Goal: Task Accomplishment & Management: Use online tool/utility

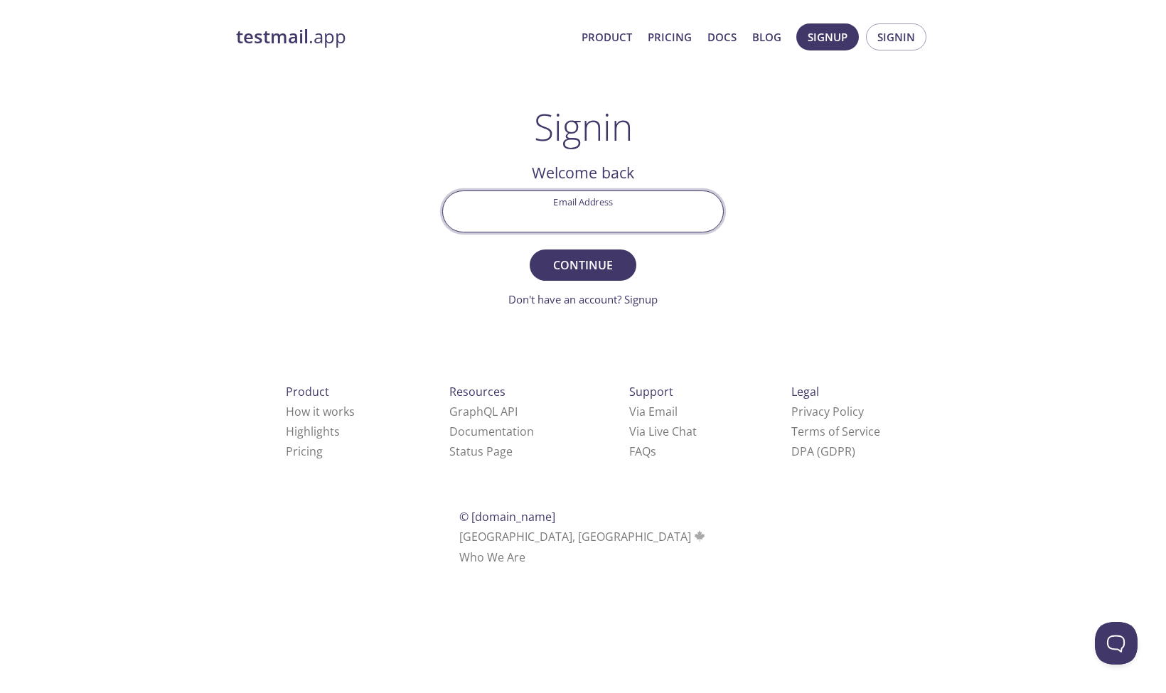
click at [571, 222] on input "Email Address" at bounding box center [583, 211] width 280 height 41
click at [833, 131] on div "testmail .app Product Pricing Docs Blog Signup Signin Signin Welcome back Email…" at bounding box center [583, 310] width 728 height 593
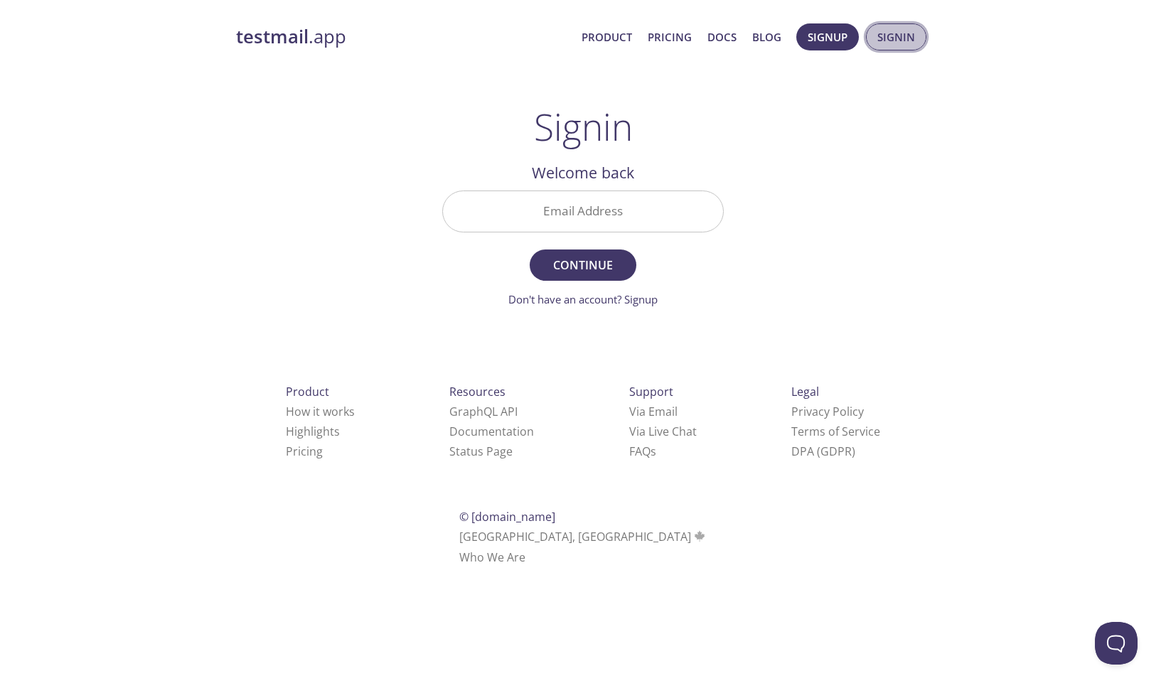
click at [884, 46] on button "Signin" at bounding box center [896, 36] width 60 height 27
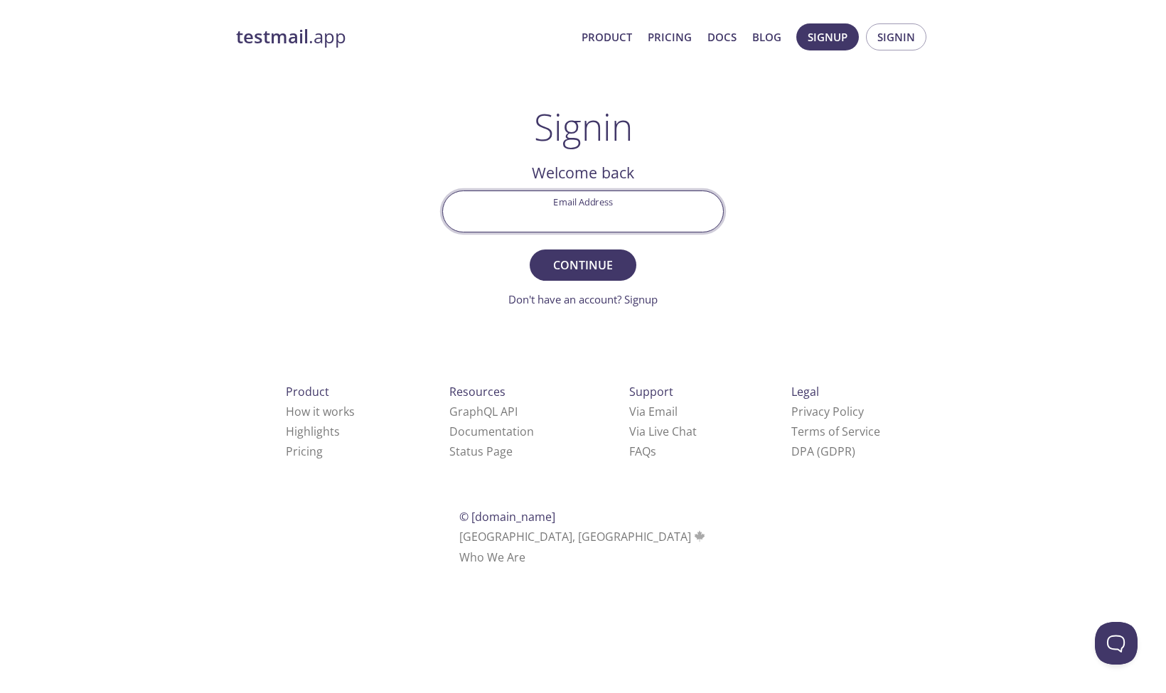
click at [626, 207] on input "Email Address" at bounding box center [583, 211] width 280 height 41
click at [626, 36] on link "Product" at bounding box center [606, 37] width 50 height 18
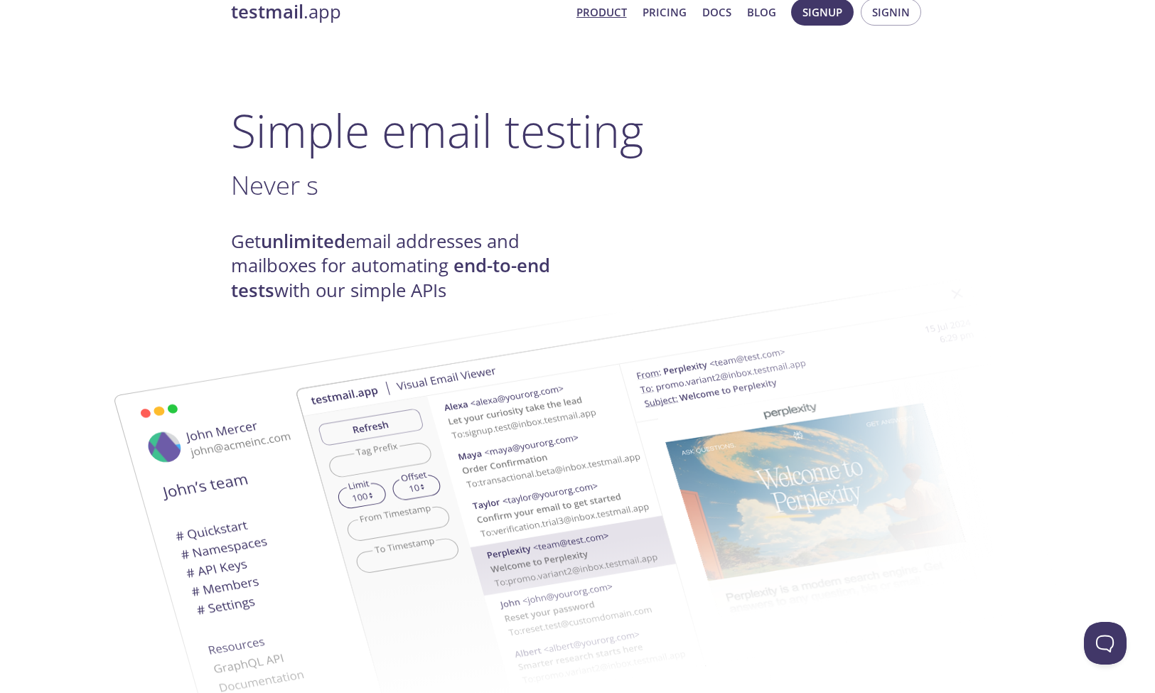
scroll to position [26, 0]
click at [507, 198] on span "Loved by developers and QA" at bounding box center [397, 184] width 332 height 36
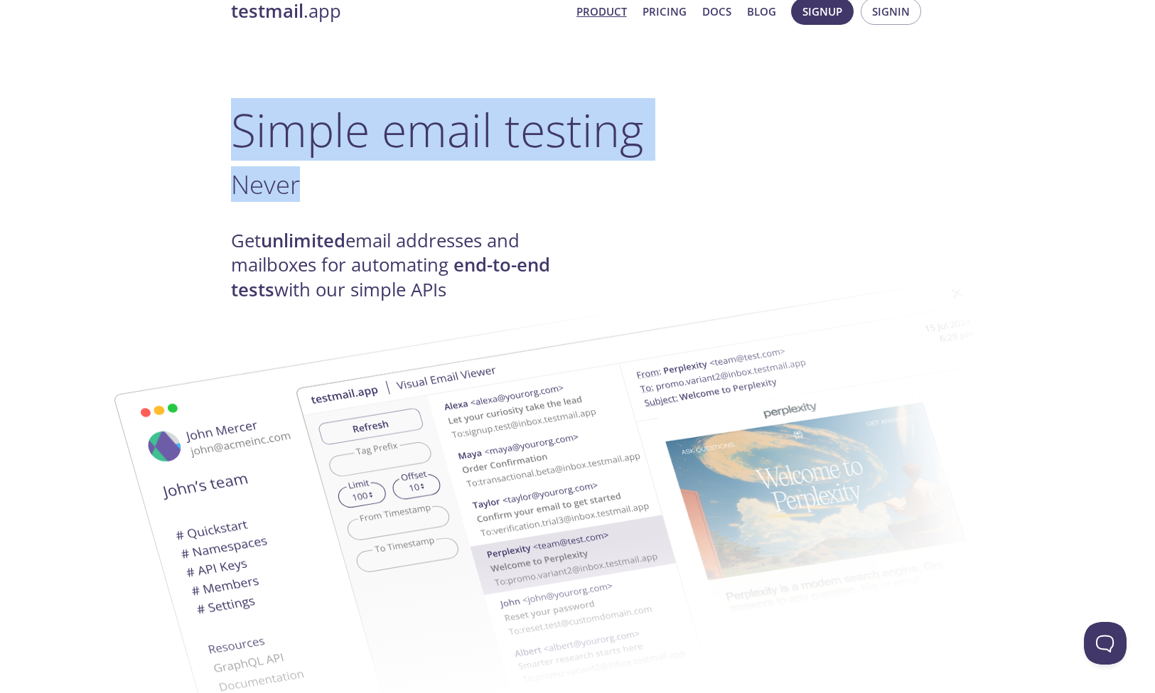
drag, startPoint x: 507, startPoint y: 198, endPoint x: 513, endPoint y: 77, distance: 120.3
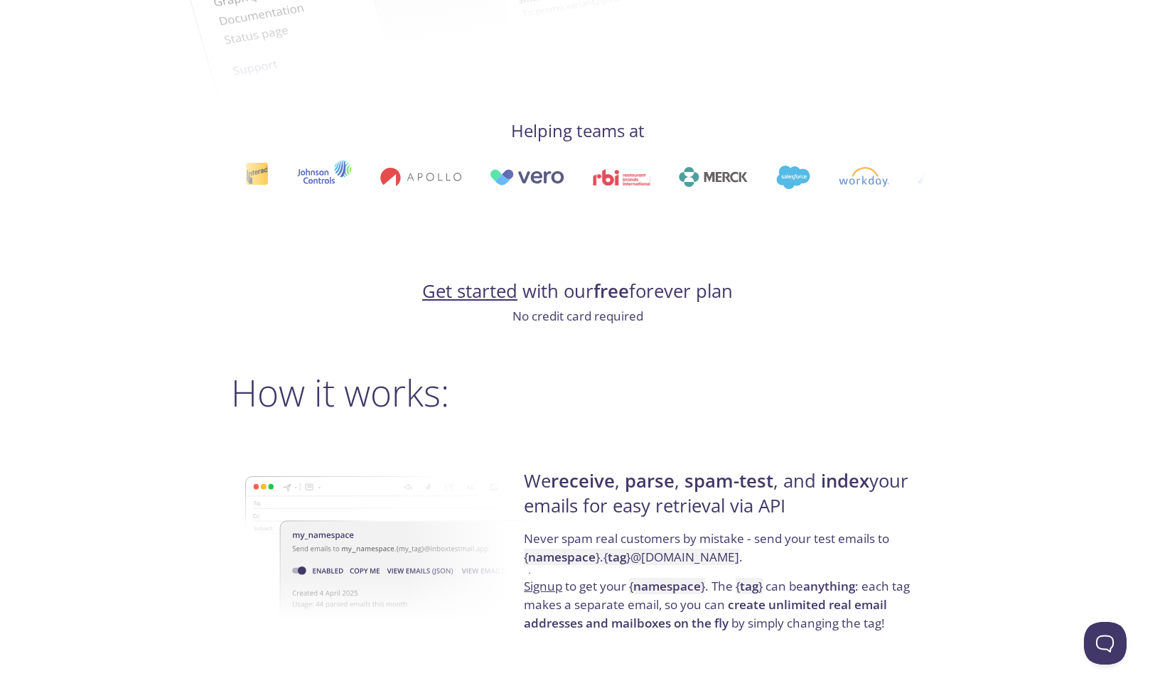
scroll to position [695, 0]
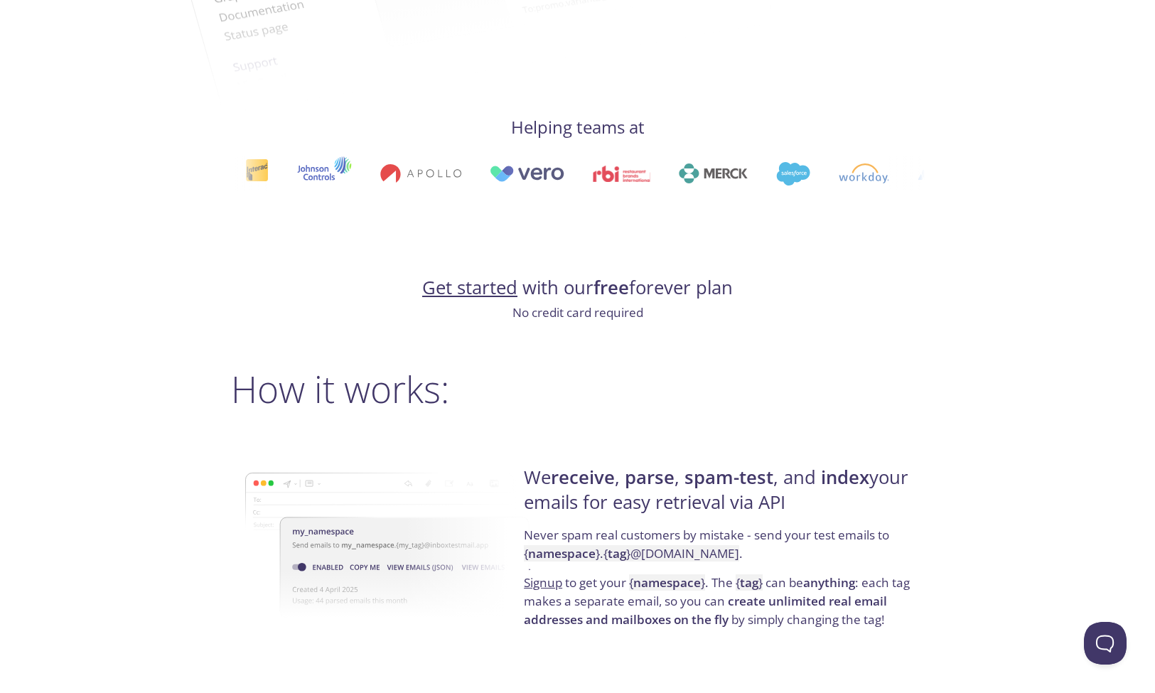
click at [881, 176] on img at bounding box center [926, 174] width 91 height 20
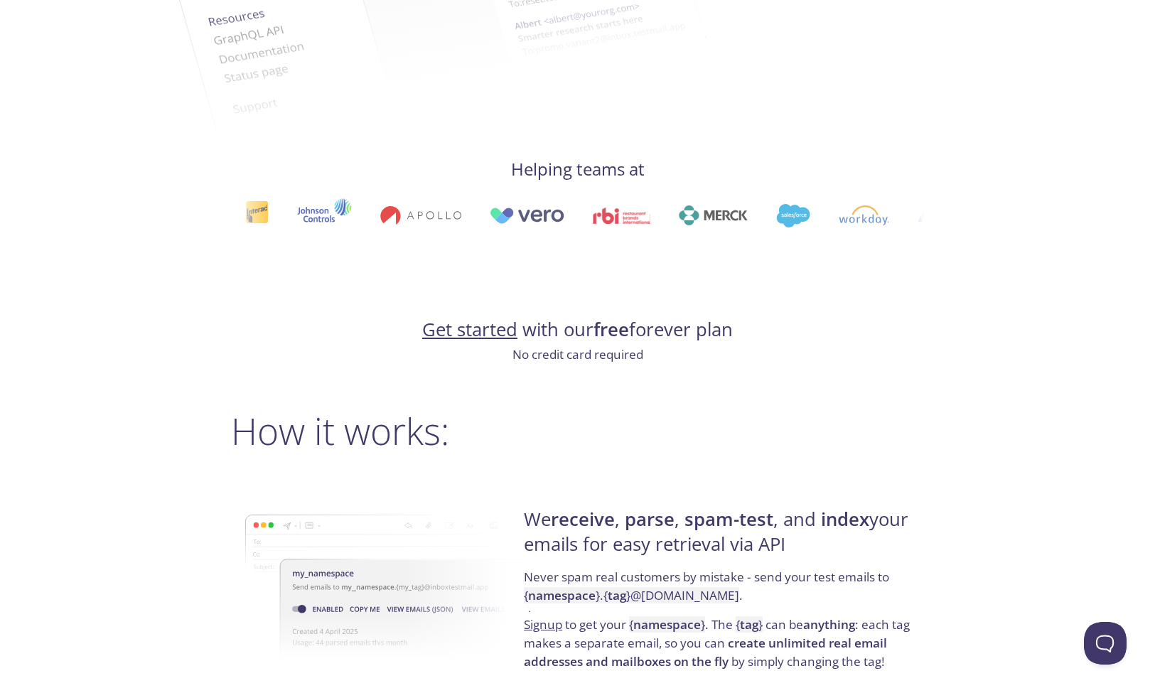
scroll to position [656, 0]
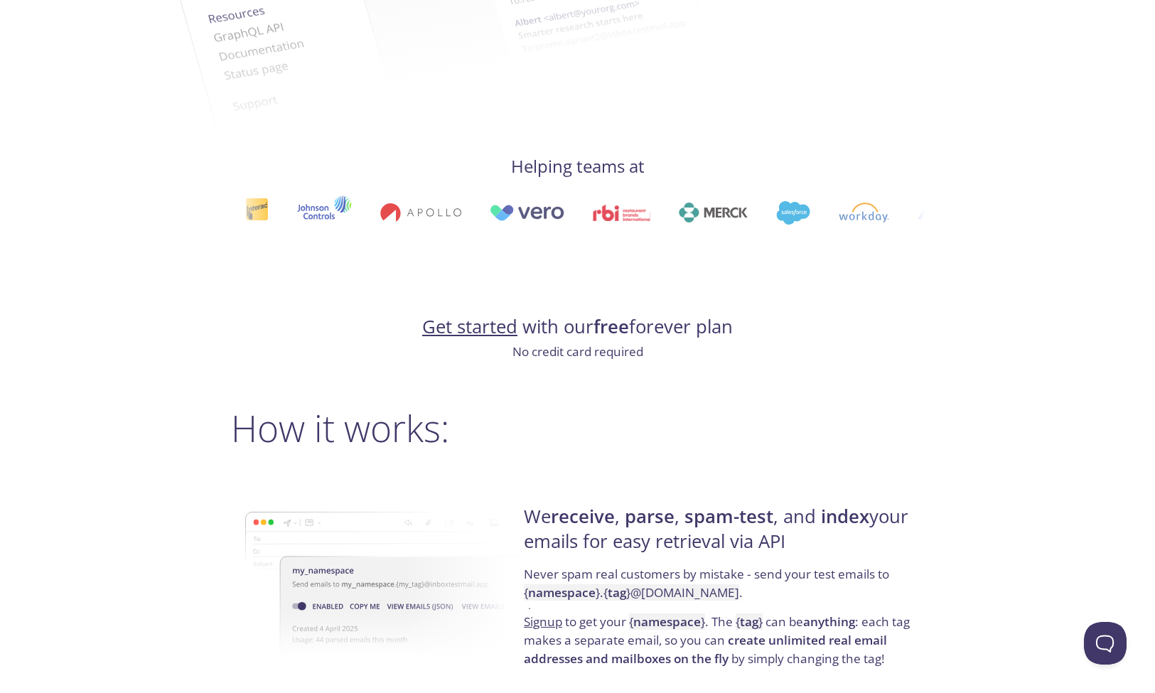
click at [594, 446] on h2 "How it works:" at bounding box center [578, 428] width 694 height 43
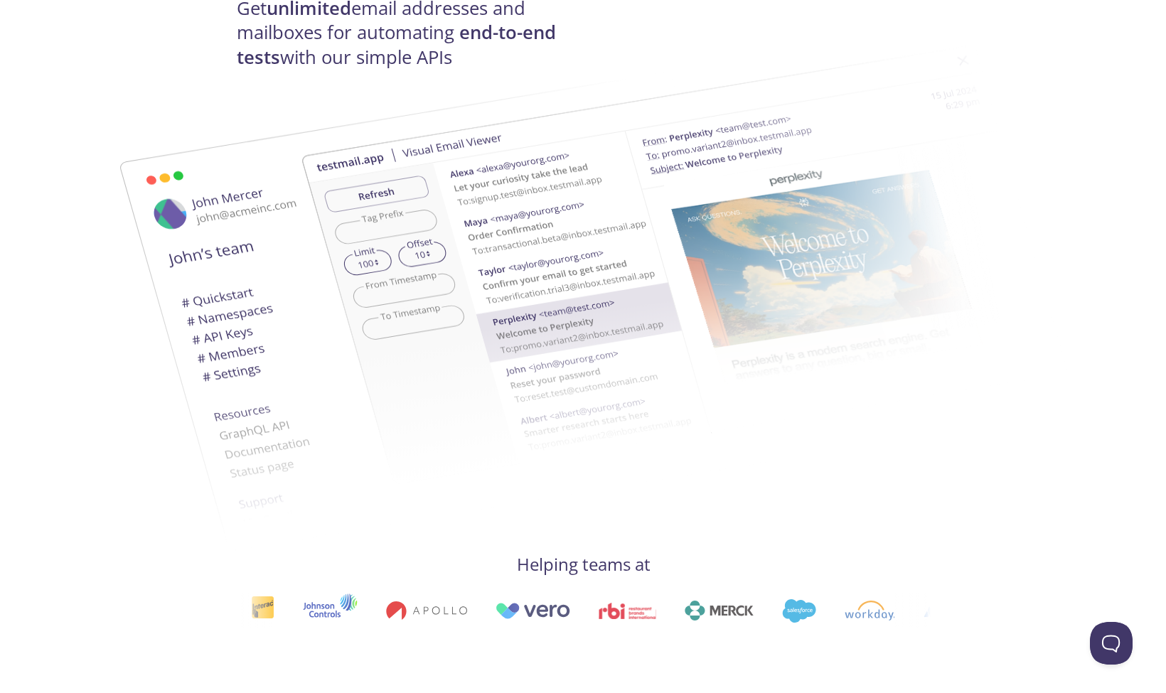
scroll to position [0, 0]
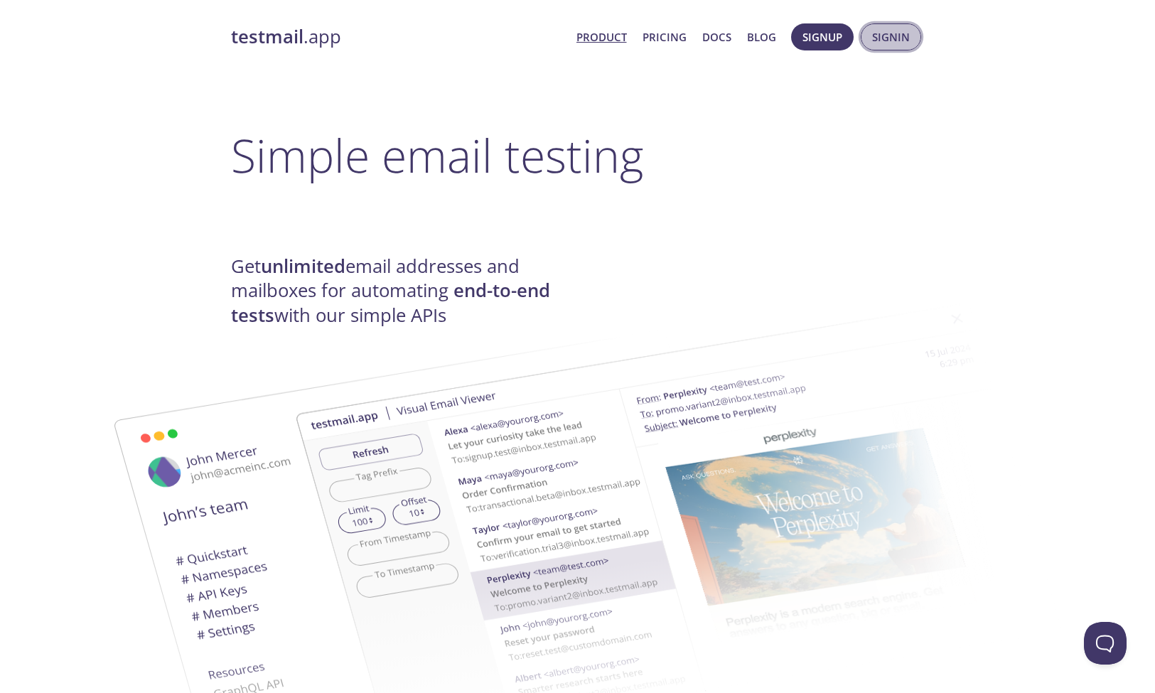
click at [874, 38] on span "Signin" at bounding box center [891, 37] width 38 height 18
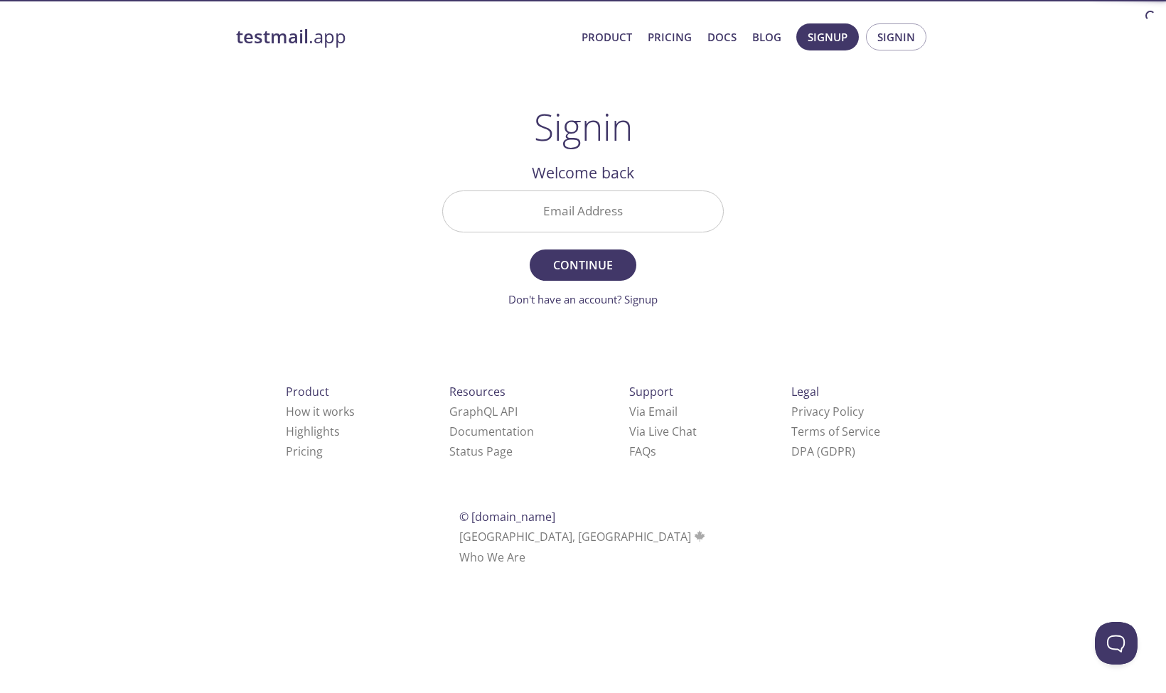
click at [543, 207] on input "Email Address" at bounding box center [583, 211] width 280 height 41
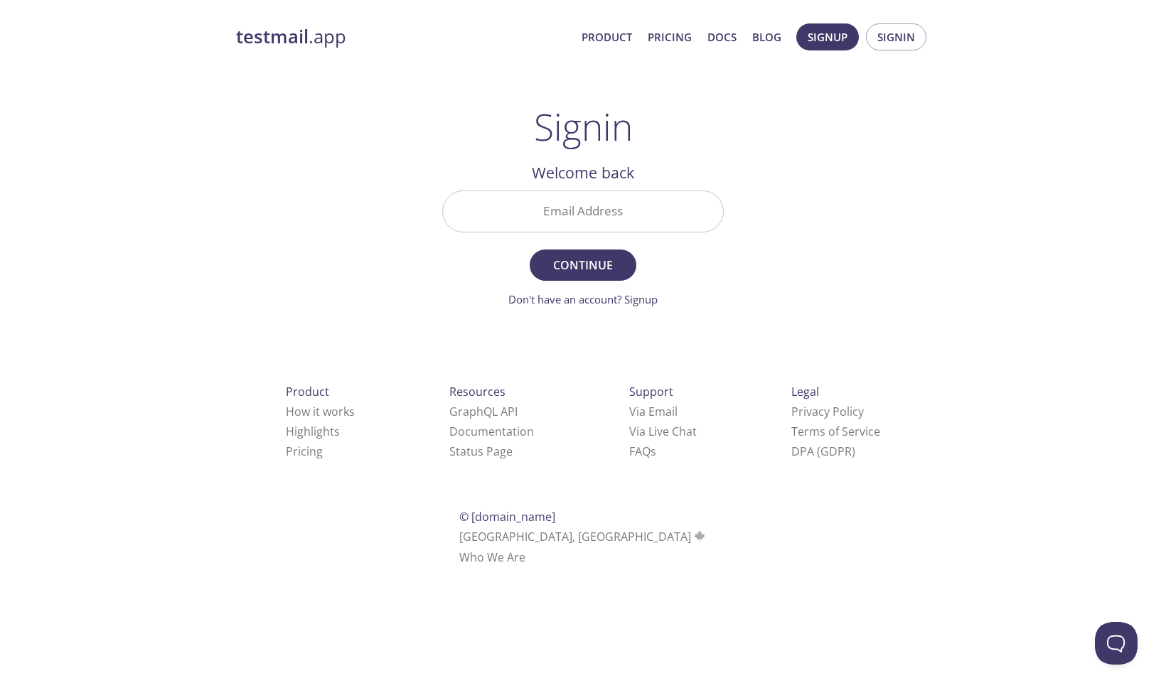
type input "[EMAIL_ADDRESS][DOMAIN_NAME]"
click at [585, 286] on form "Email Address [EMAIL_ADDRESS][DOMAIN_NAME] Continue Don't have an account? Sign…" at bounding box center [583, 249] width 282 height 117
click at [597, 269] on span "Continue" at bounding box center [582, 265] width 75 height 20
click at [612, 213] on input "Signin Security Code" at bounding box center [583, 211] width 280 height 41
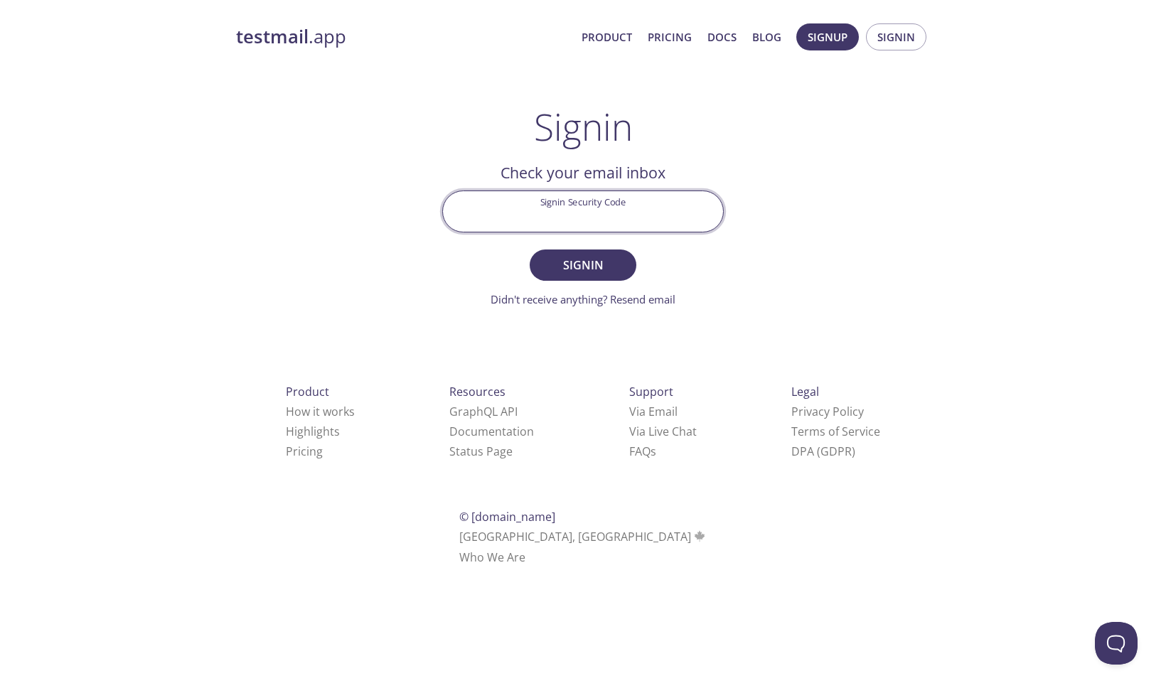
paste input "MY2PCAU"
type input "MY2PCAU"
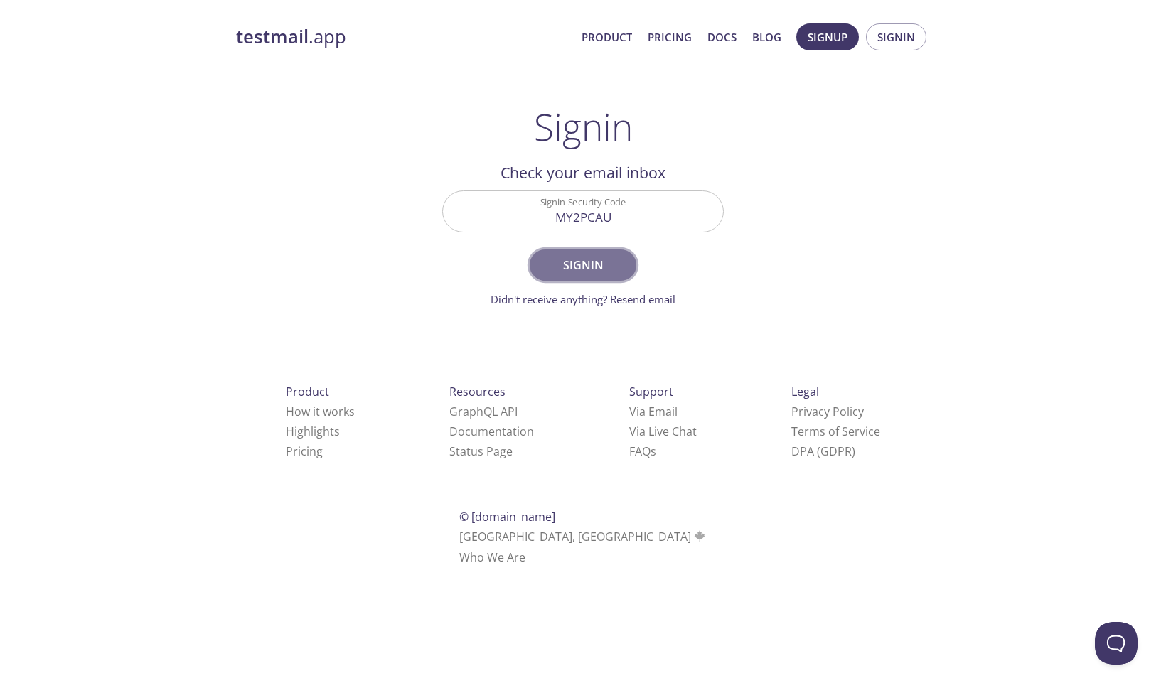
click at [595, 262] on span "Signin" at bounding box center [582, 265] width 75 height 20
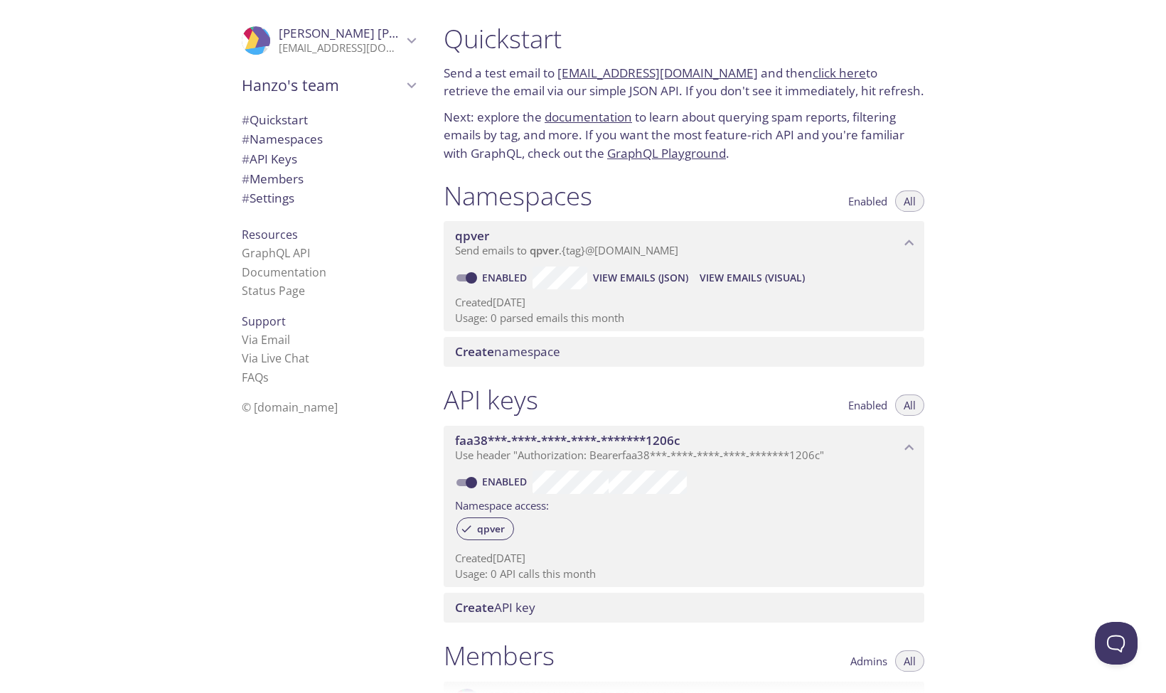
scroll to position [318, 0]
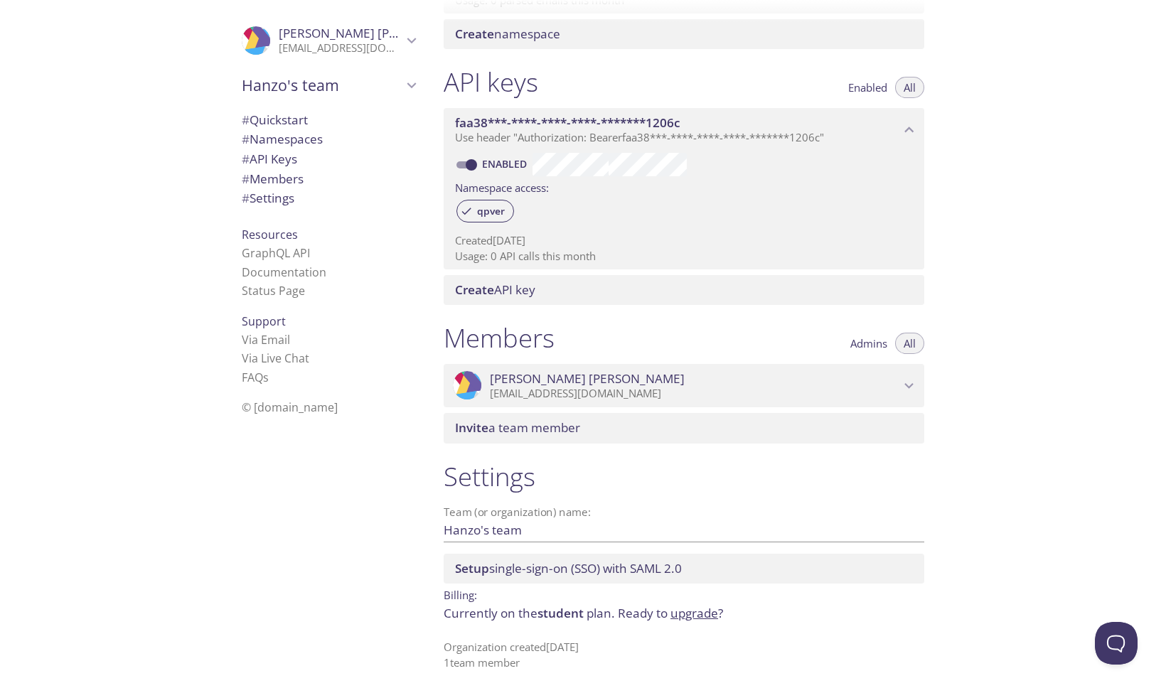
click at [344, 120] on span "# Quickstart" at bounding box center [328, 120] width 173 height 18
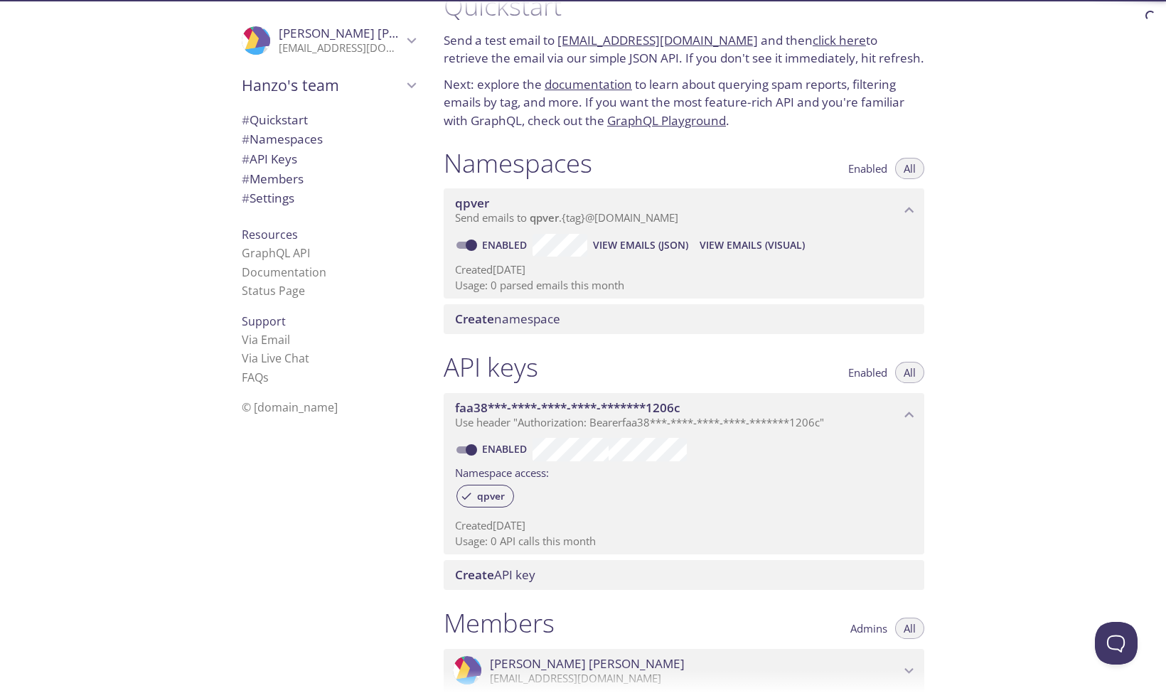
scroll to position [23, 0]
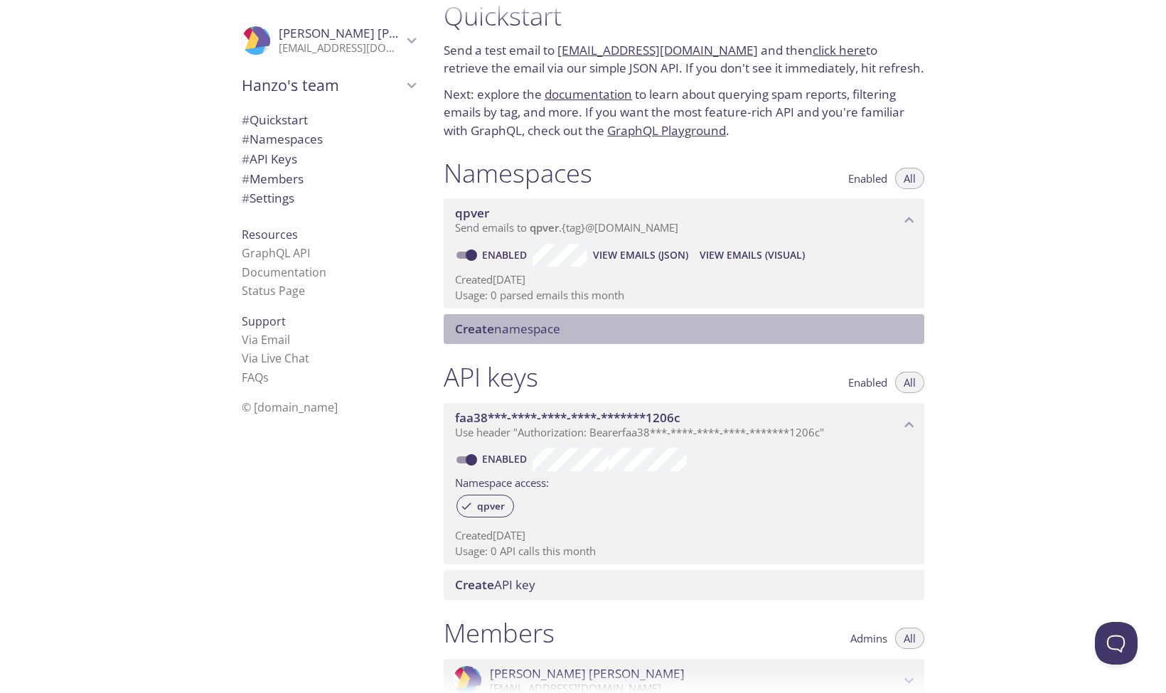
click at [573, 330] on span "Create namespace" at bounding box center [686, 329] width 463 height 16
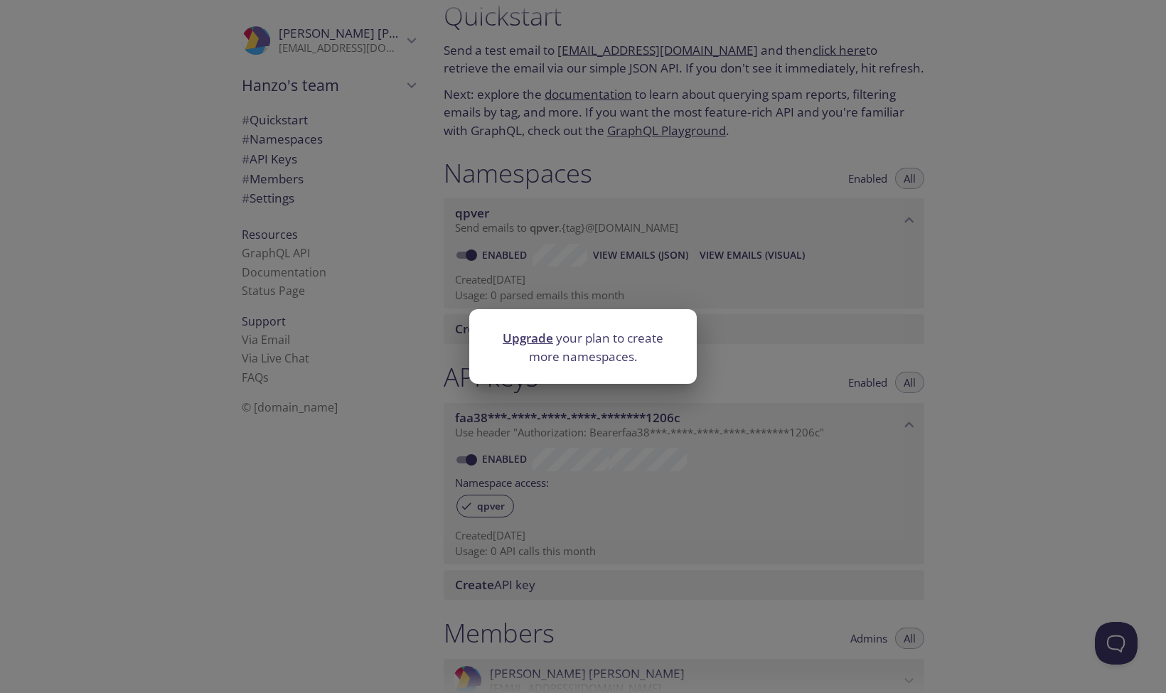
click at [736, 277] on div "Upgrade your plan to create more namespaces." at bounding box center [583, 346] width 1166 height 693
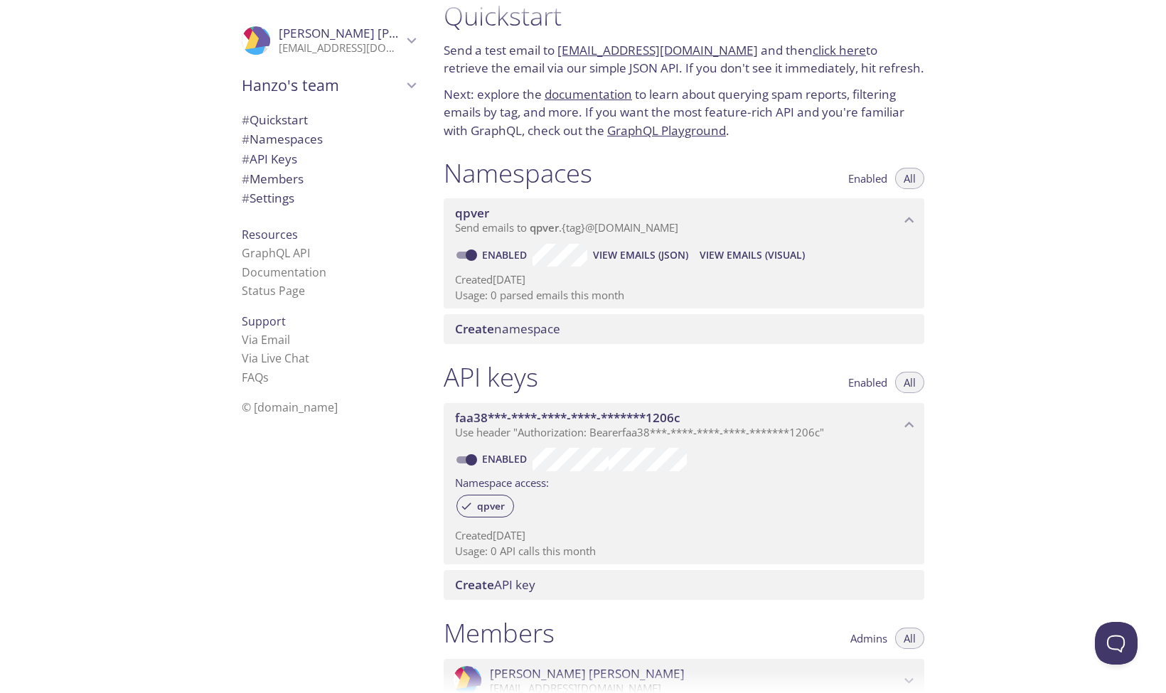
click at [722, 260] on span "View Emails (Visual)" at bounding box center [751, 255] width 105 height 17
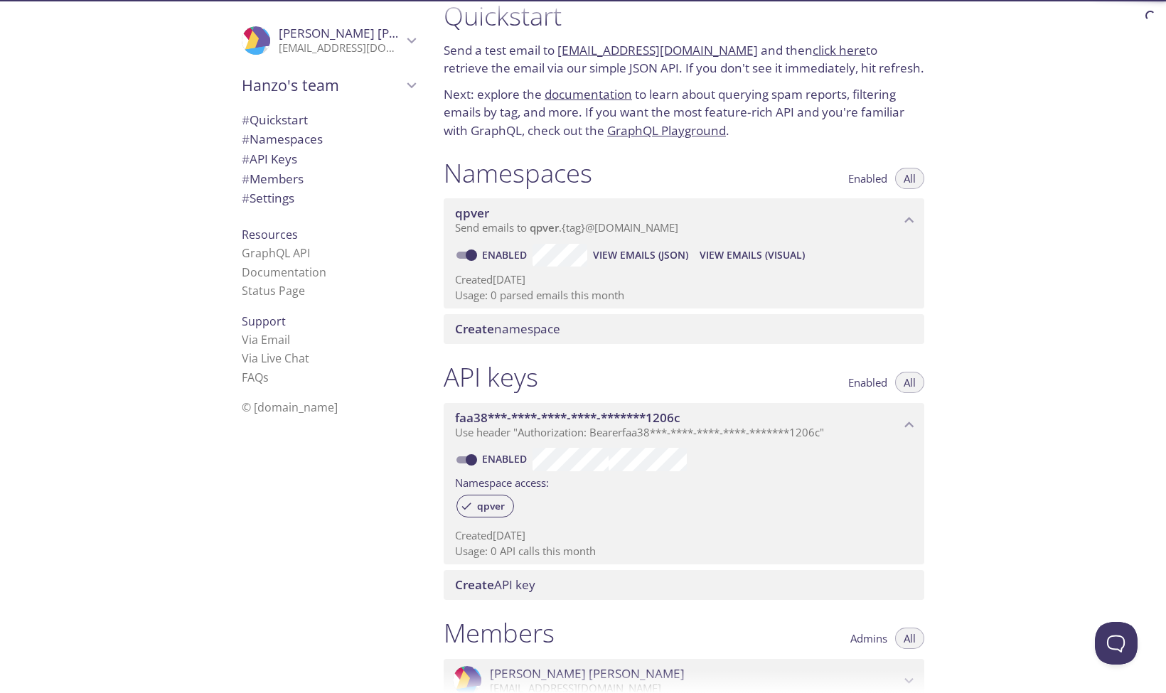
click at [864, 178] on span "Enabled" at bounding box center [867, 178] width 39 height 0
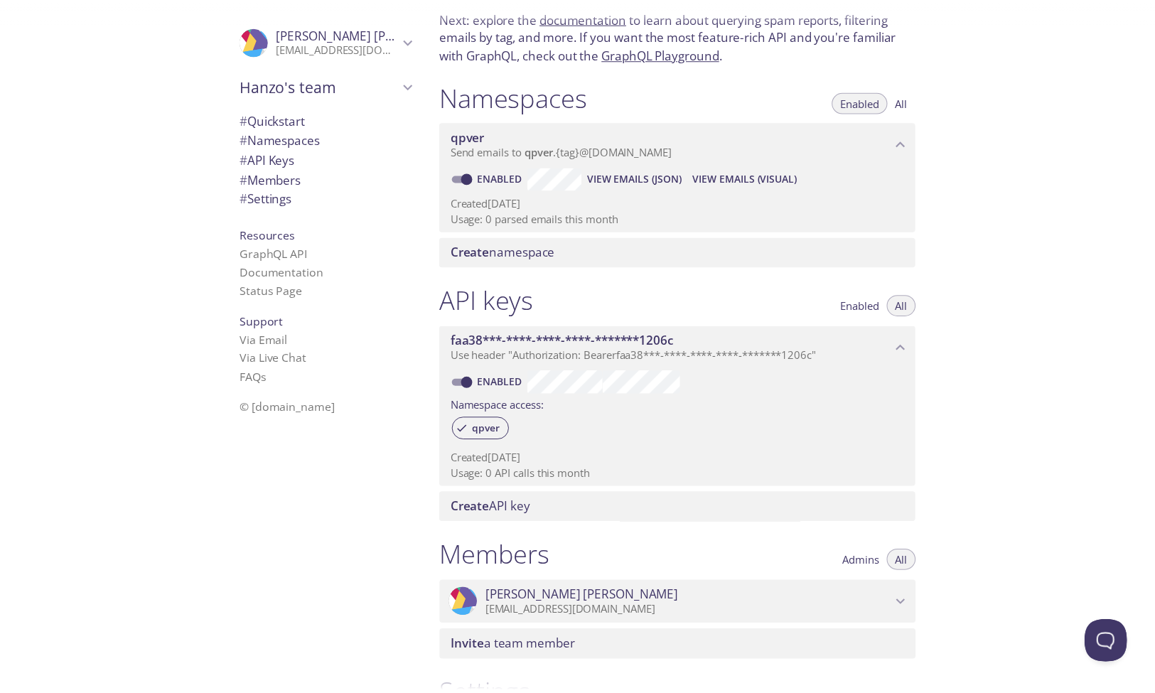
scroll to position [101, 0]
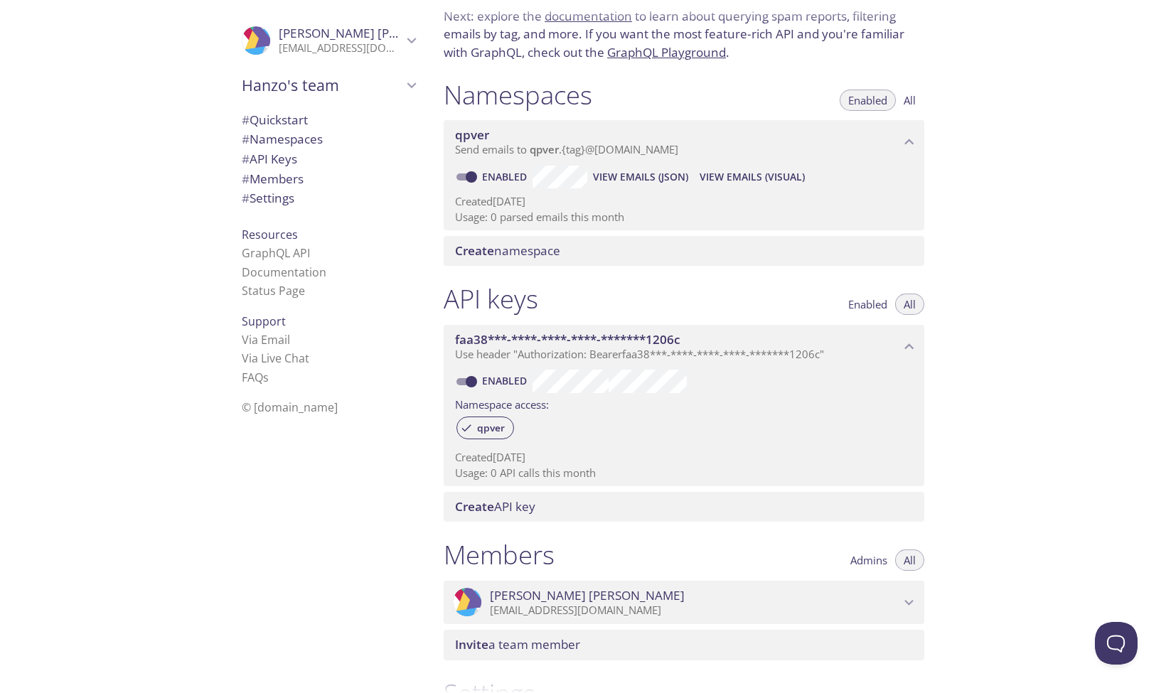
click at [598, 146] on span "Send emails to qpver . {tag} @[DOMAIN_NAME]" at bounding box center [566, 149] width 223 height 14
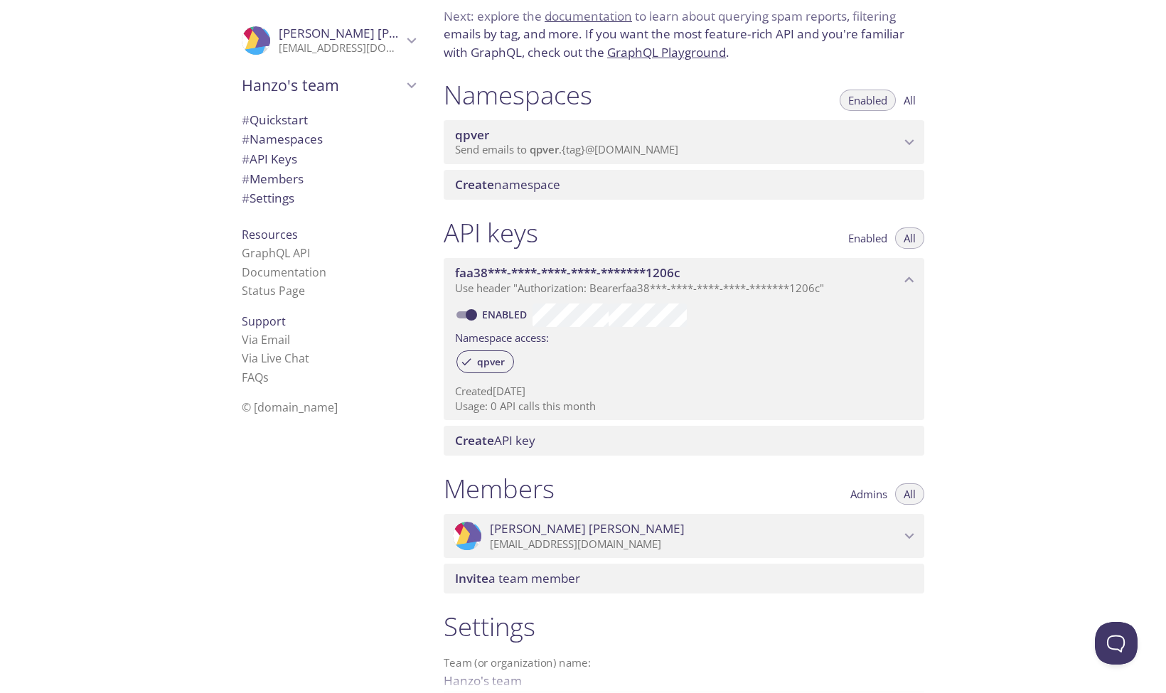
click at [598, 146] on span "Send emails to qpver . {tag} @[DOMAIN_NAME]" at bounding box center [566, 149] width 223 height 14
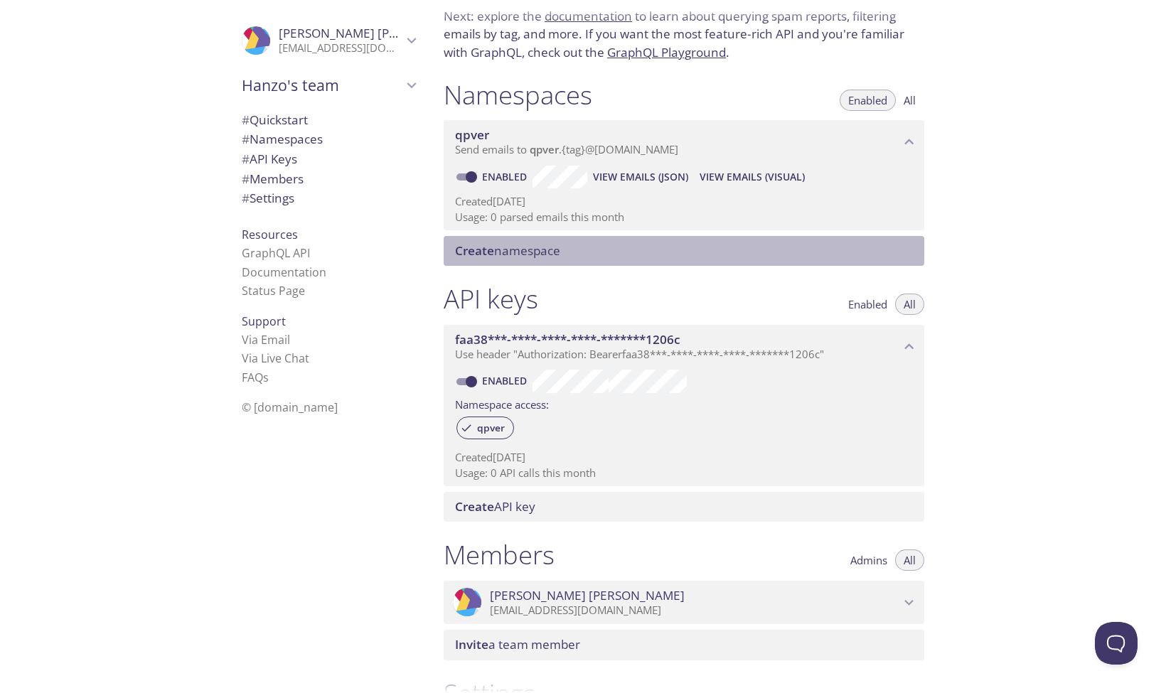
click at [606, 246] on span "Create namespace" at bounding box center [686, 251] width 463 height 16
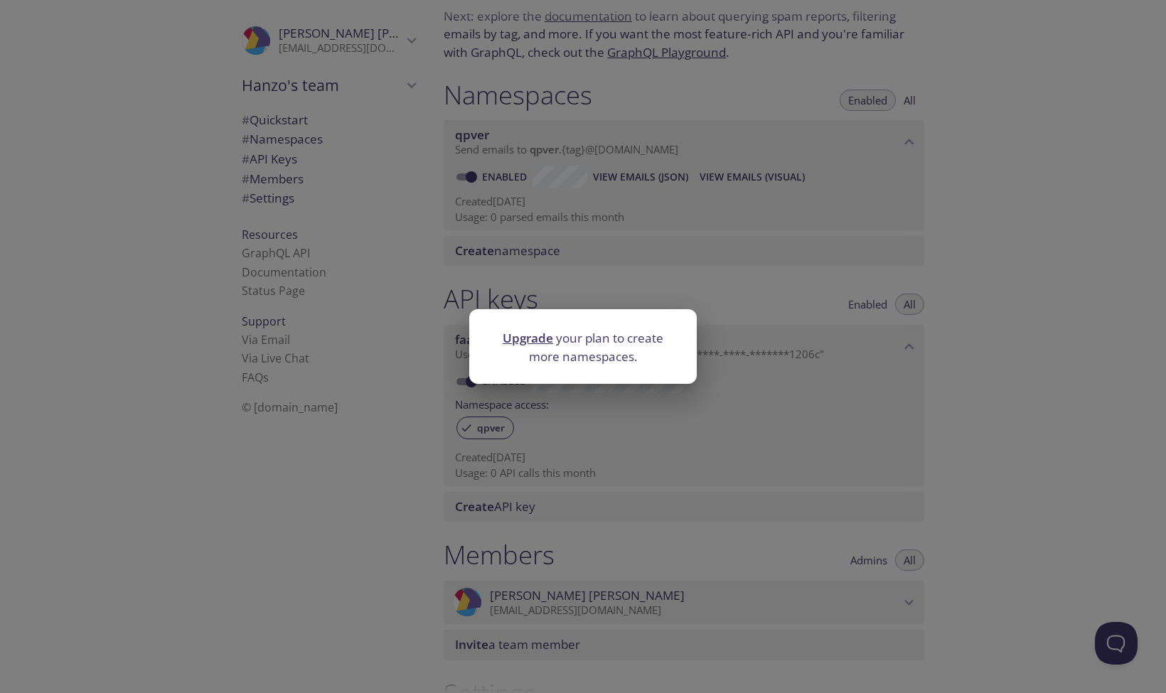
click at [613, 305] on div "Upgrade your plan to create more namespaces." at bounding box center [583, 346] width 1166 height 693
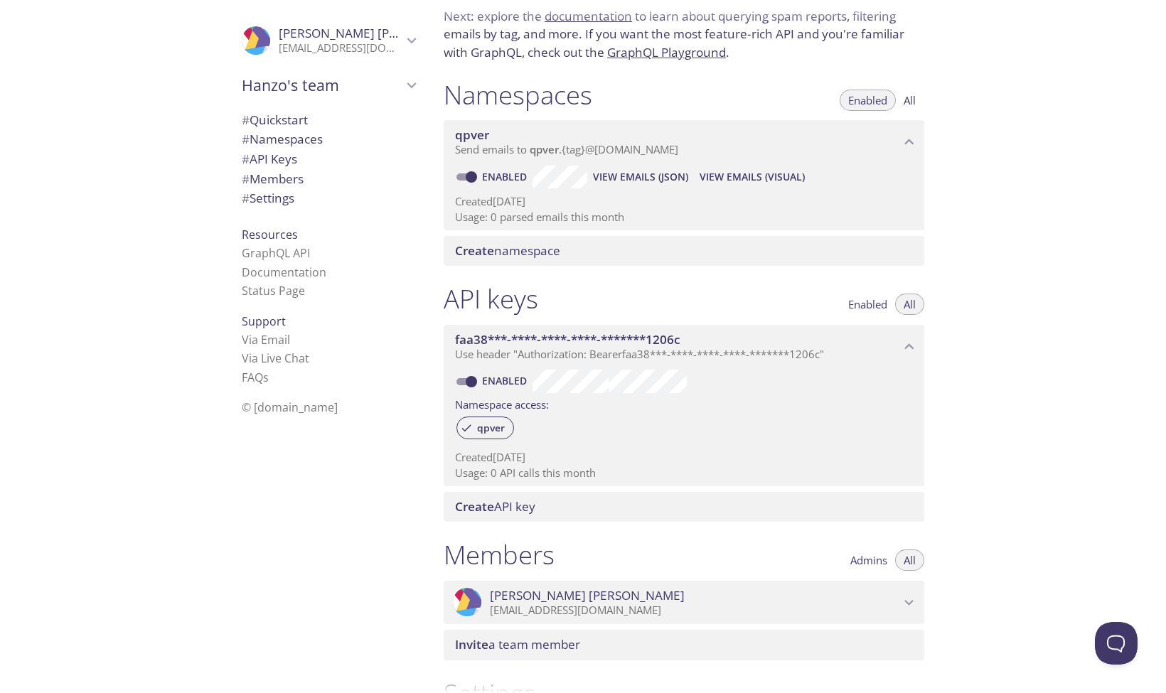
click at [610, 218] on p "Usage: 0 parsed emails this month" at bounding box center [684, 217] width 458 height 15
click at [570, 245] on span "Create namespace" at bounding box center [686, 251] width 463 height 16
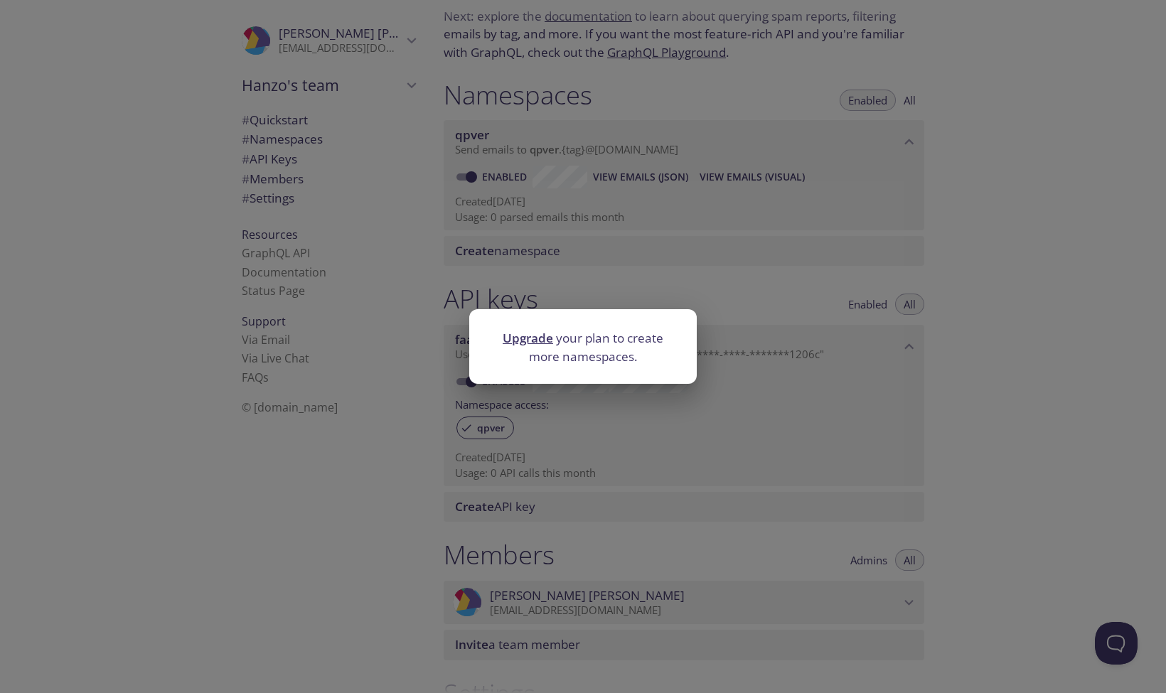
click at [511, 332] on link "Upgrade" at bounding box center [528, 338] width 50 height 16
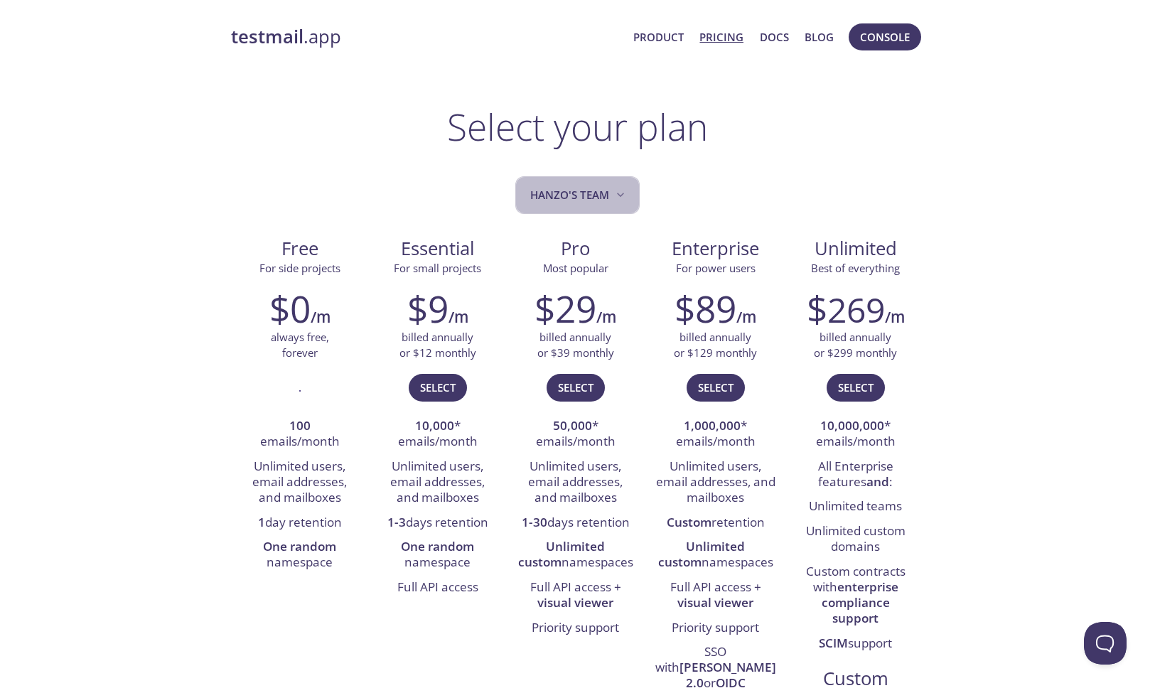
click at [577, 190] on span "Hanzo's team" at bounding box center [578, 195] width 97 height 19
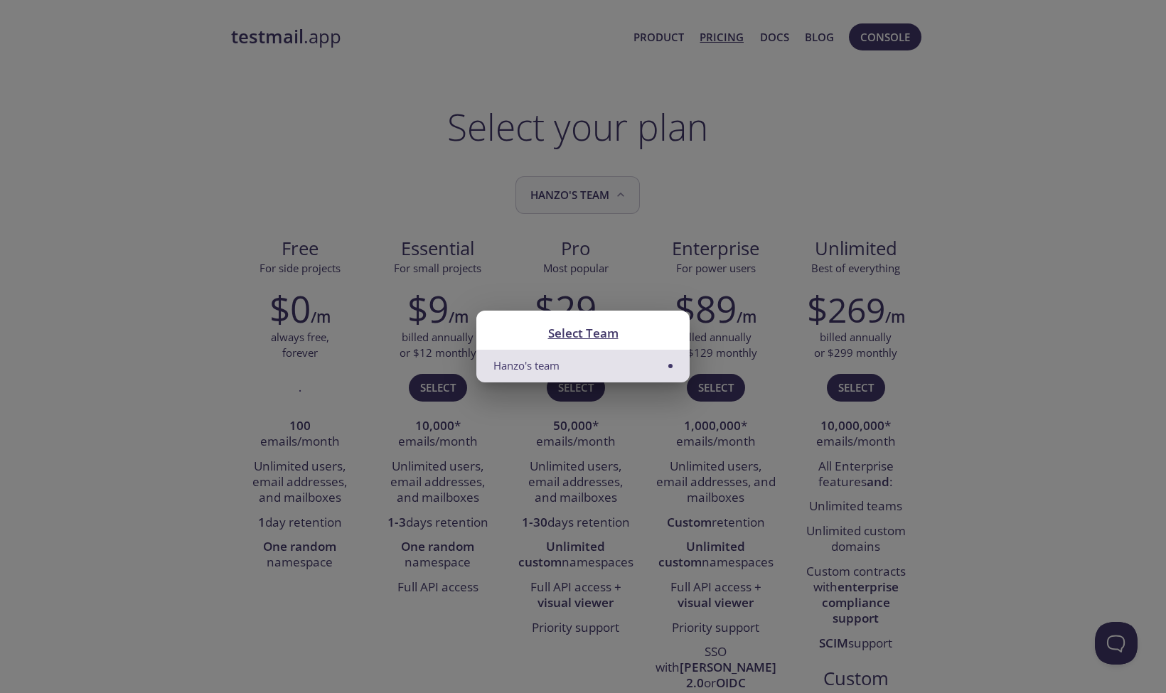
click at [577, 190] on div "Select Team Hanzo's team" at bounding box center [583, 346] width 1166 height 693
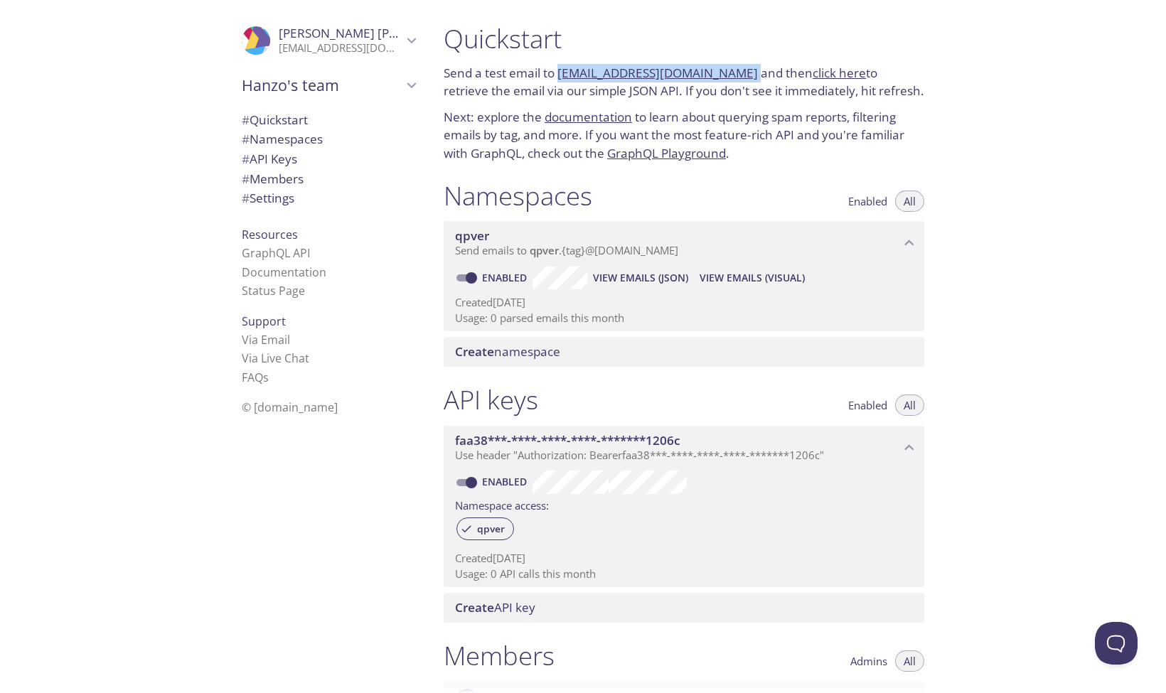
drag, startPoint x: 734, startPoint y: 68, endPoint x: 561, endPoint y: 69, distance: 173.5
click at [562, 68] on p "Send a test email to [EMAIL_ADDRESS][DOMAIN_NAME] and then click here to retrie…" at bounding box center [684, 82] width 481 height 36
copy p "[EMAIL_ADDRESS][DOMAIN_NAME]"
click at [645, 40] on h1 "Quickstart" at bounding box center [684, 39] width 481 height 32
